Goal: Information Seeking & Learning: Check status

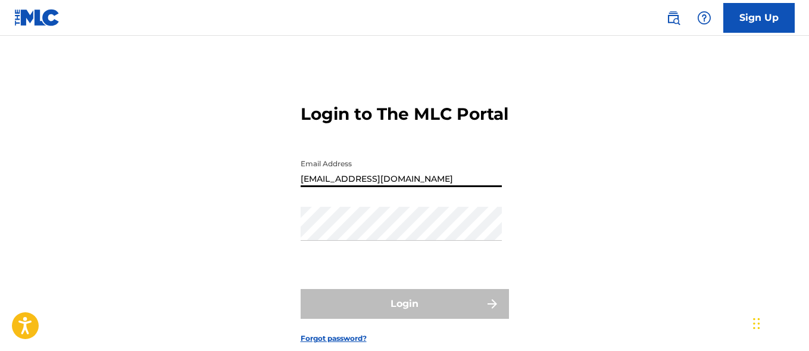
type input "[EMAIL_ADDRESS][DOMAIN_NAME]"
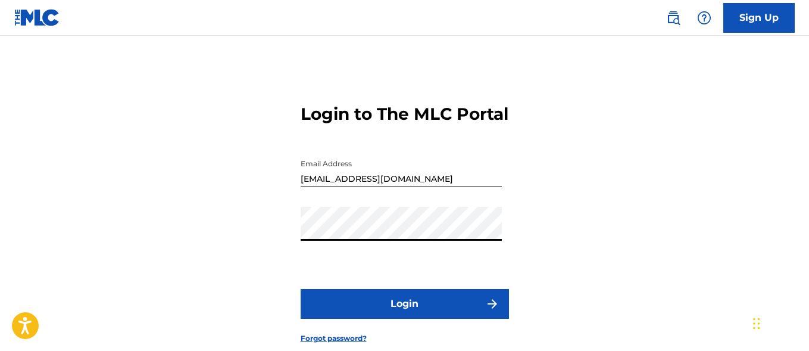
click at [404, 318] on button "Login" at bounding box center [405, 304] width 208 height 30
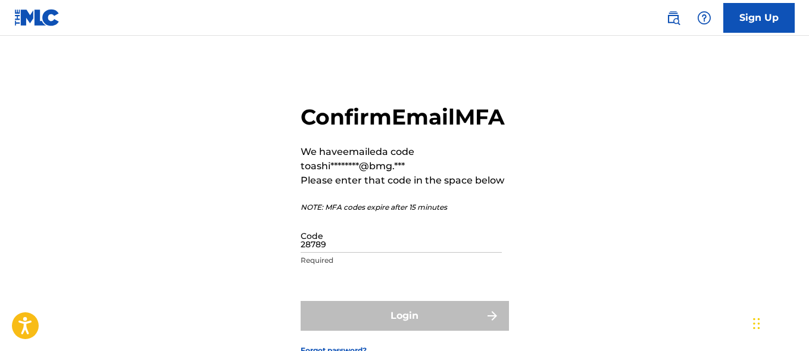
type input "287894"
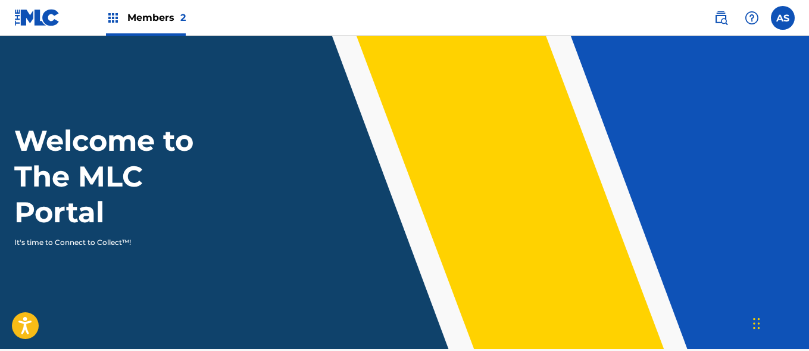
click at [113, 18] on img at bounding box center [113, 18] width 14 height 14
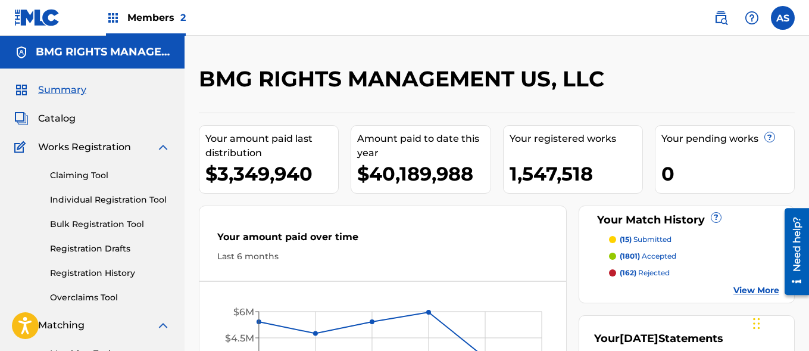
scroll to position [258, 0]
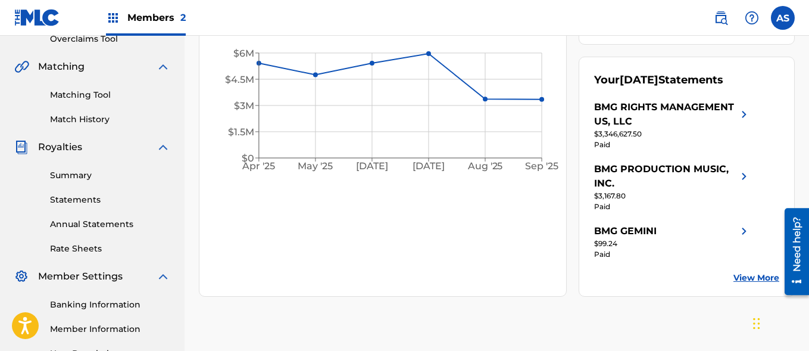
click at [110, 175] on link "Summary" at bounding box center [110, 175] width 120 height 13
